Goal: Check status: Check status

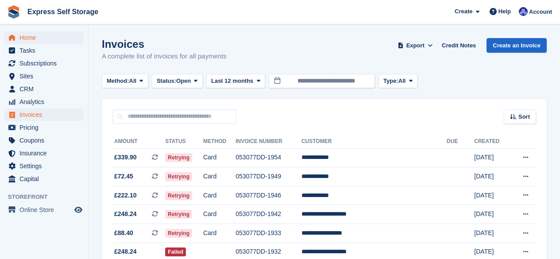
scroll to position [64, 0]
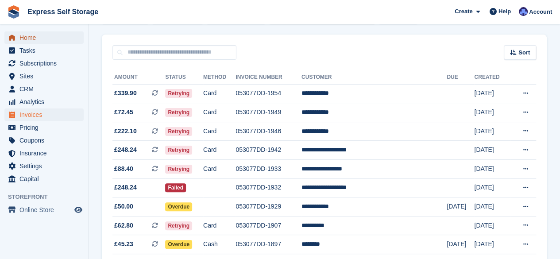
click at [28, 32] on span "Home" at bounding box center [45, 37] width 53 height 12
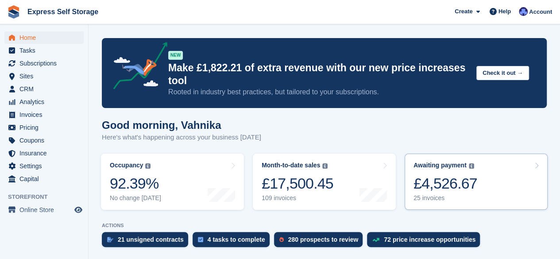
click at [470, 177] on div "£4,526.67" at bounding box center [445, 183] width 64 height 18
